Goal: Task Accomplishment & Management: Manage account settings

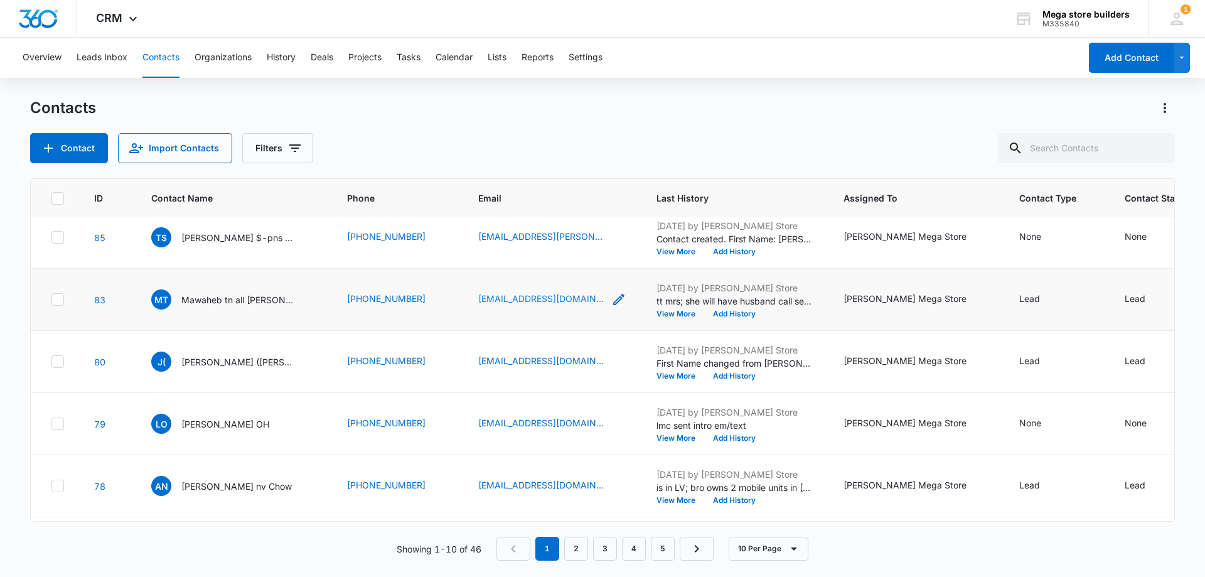
scroll to position [327, 0]
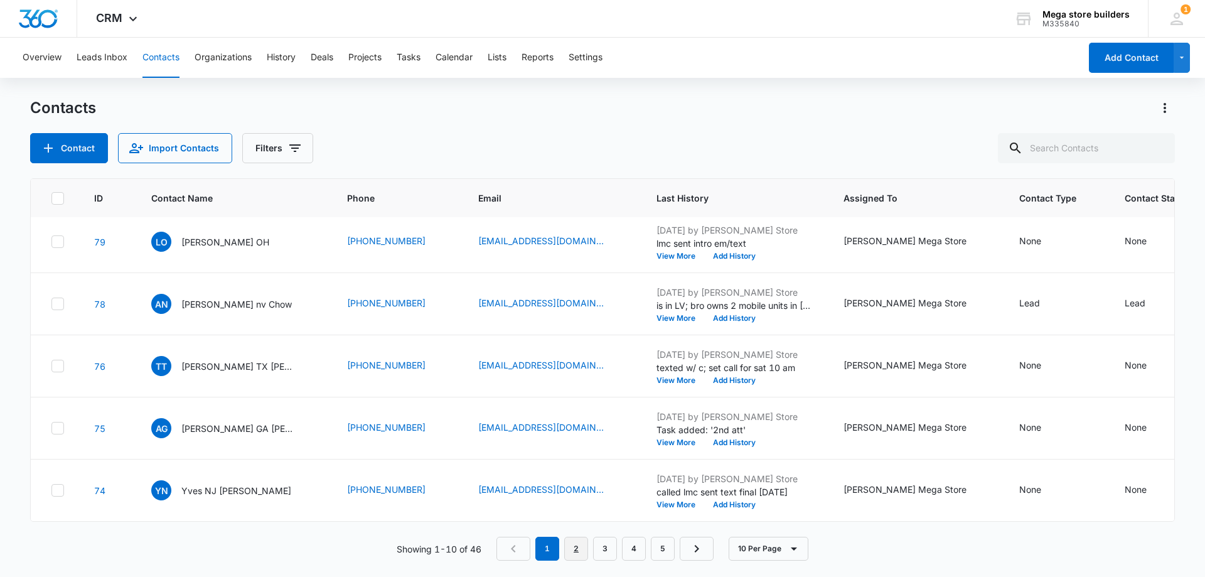
click at [579, 552] on link "2" at bounding box center [576, 549] width 24 height 24
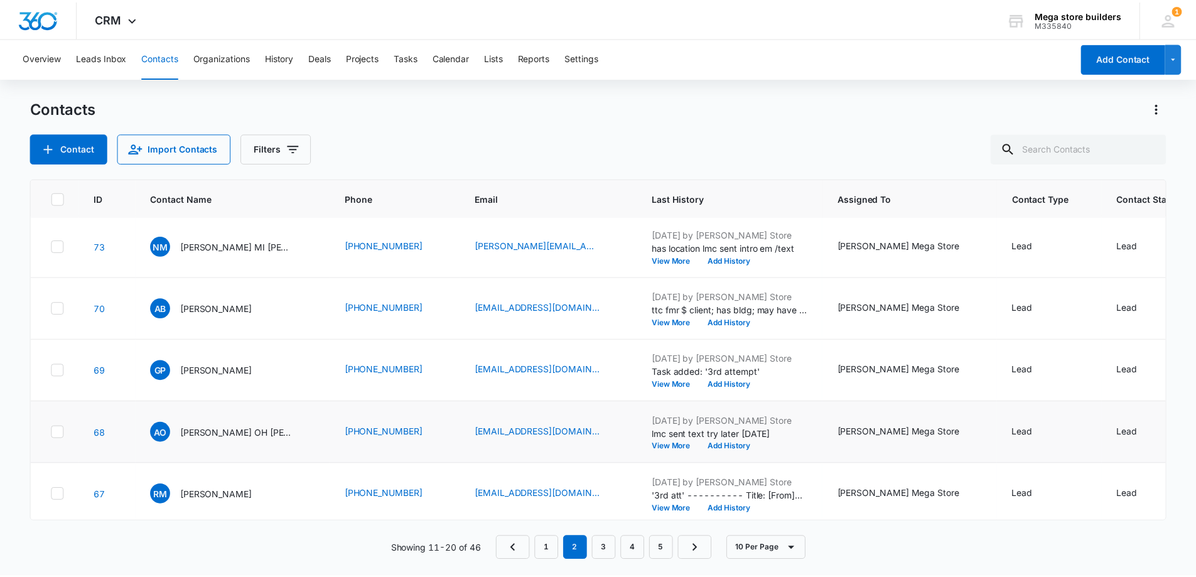
scroll to position [0, 0]
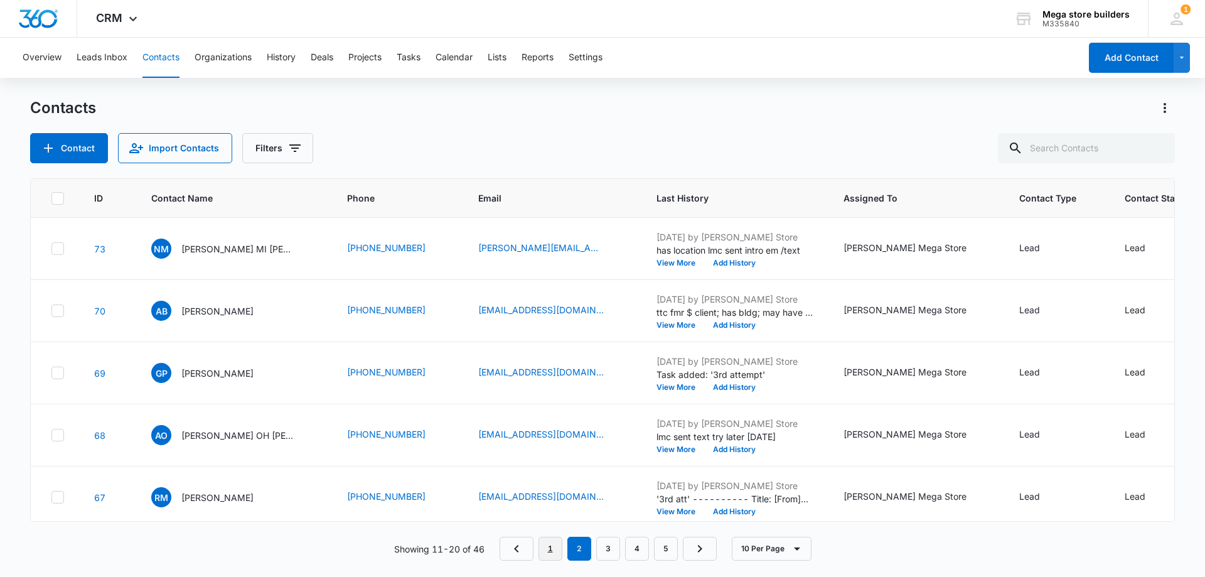
click at [552, 548] on link "1" at bounding box center [551, 549] width 24 height 24
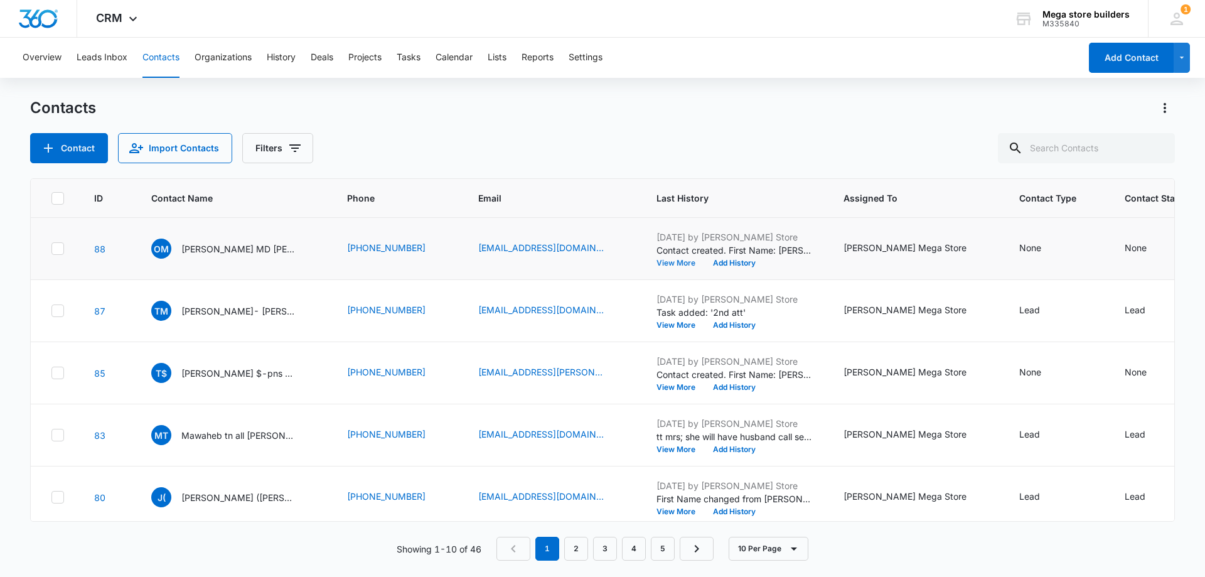
click at [657, 262] on button "View More" at bounding box center [681, 263] width 48 height 8
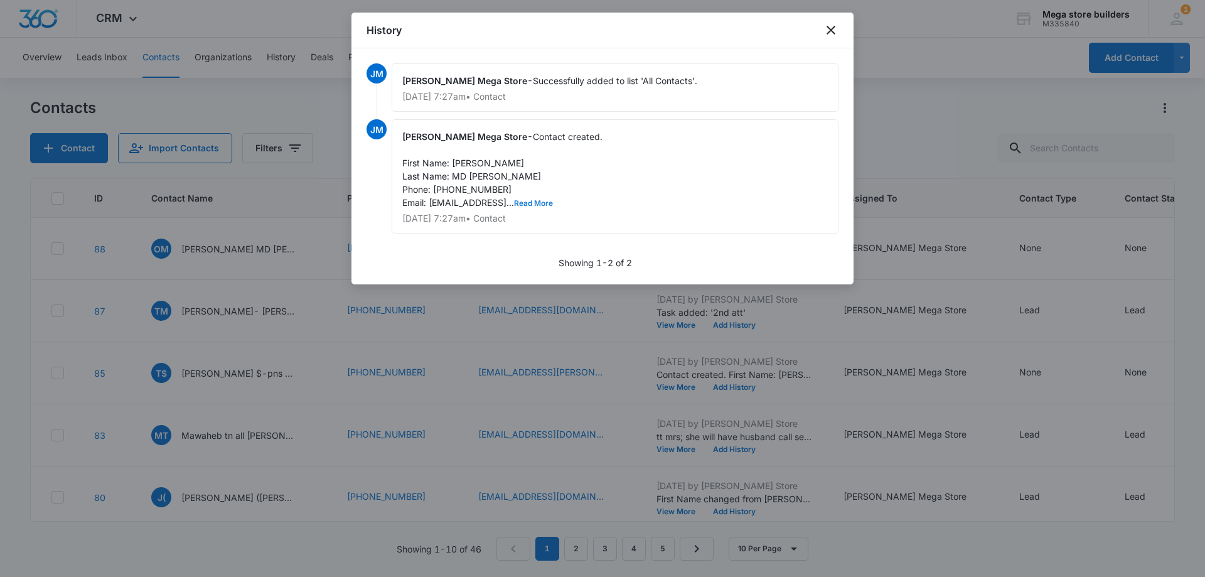
click at [553, 202] on button "Read More" at bounding box center [533, 204] width 39 height 8
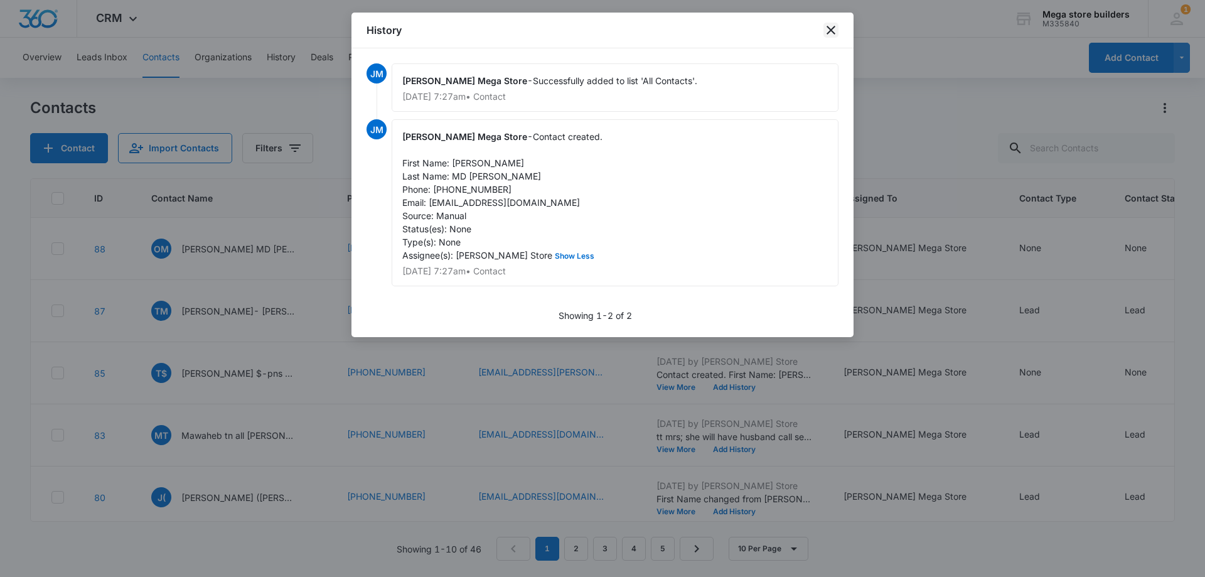
click at [831, 33] on icon "close" at bounding box center [831, 30] width 15 height 15
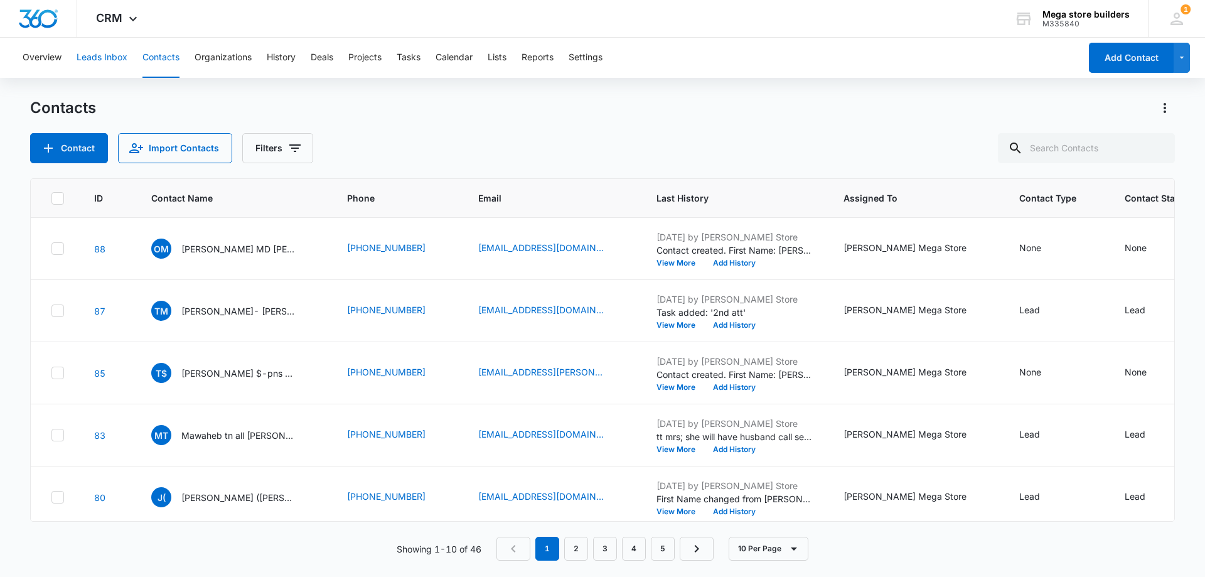
click at [103, 51] on button "Leads Inbox" at bounding box center [102, 58] width 51 height 40
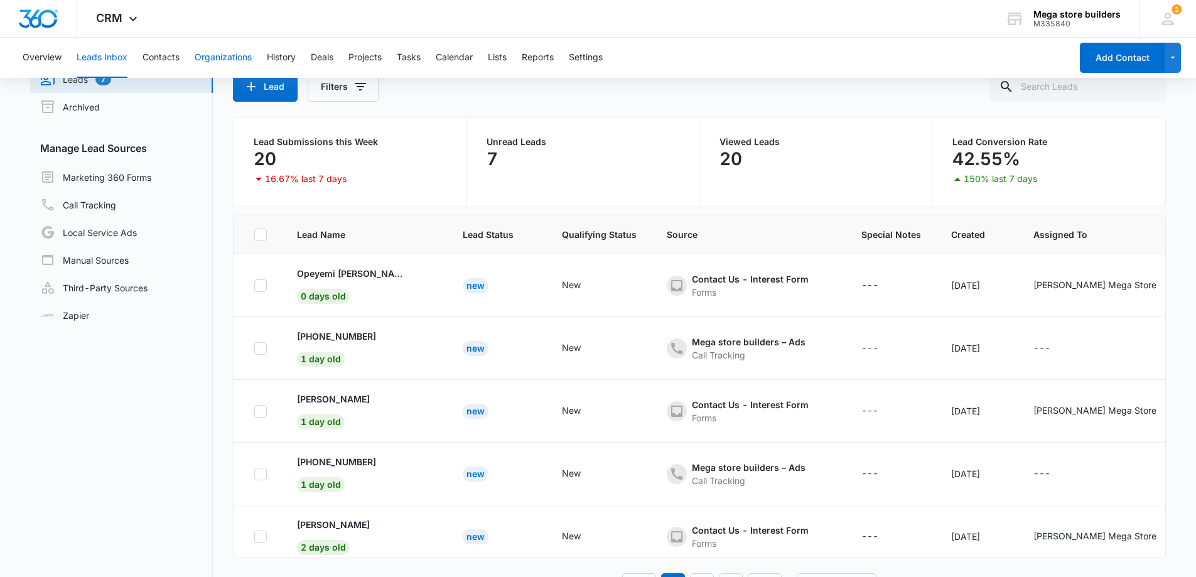
scroll to position [34, 0]
